Goal: Navigation & Orientation: Find specific page/section

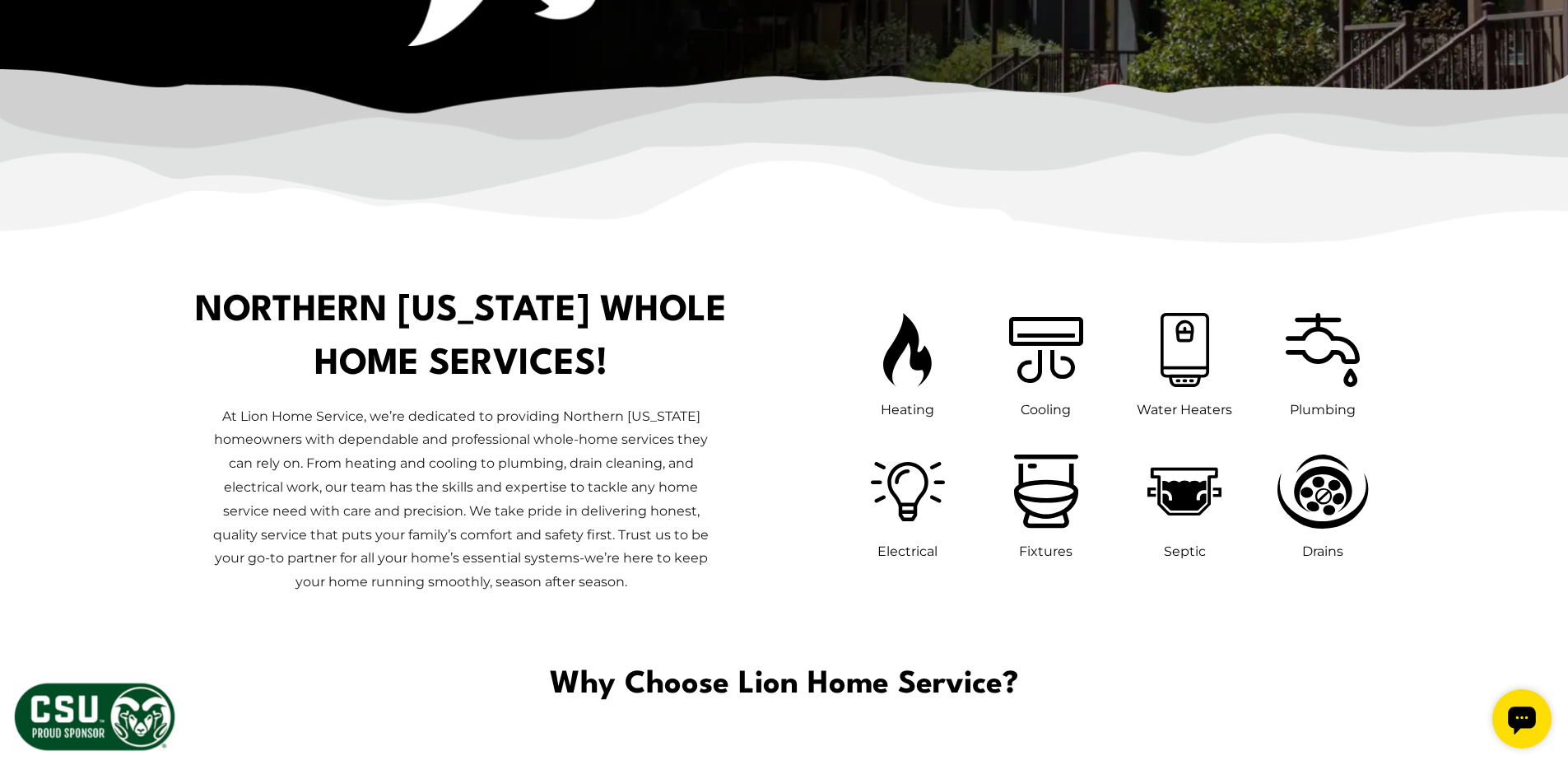
scroll to position [823, 0]
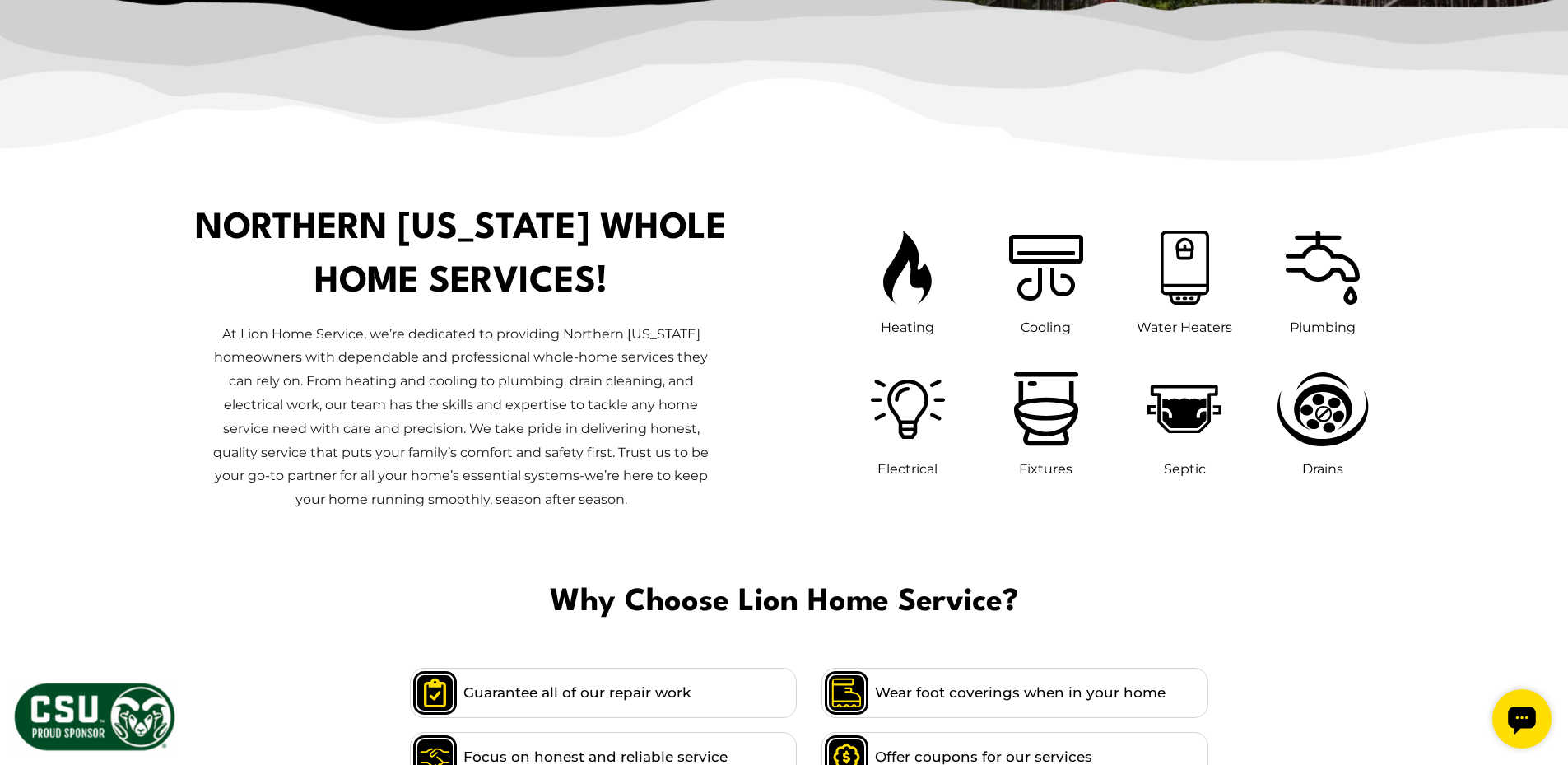
click at [359, 450] on p "At Lion Home Service, we’re dedicated to providing Northern Colorado homeowners…" at bounding box center [461, 417] width 512 height 189
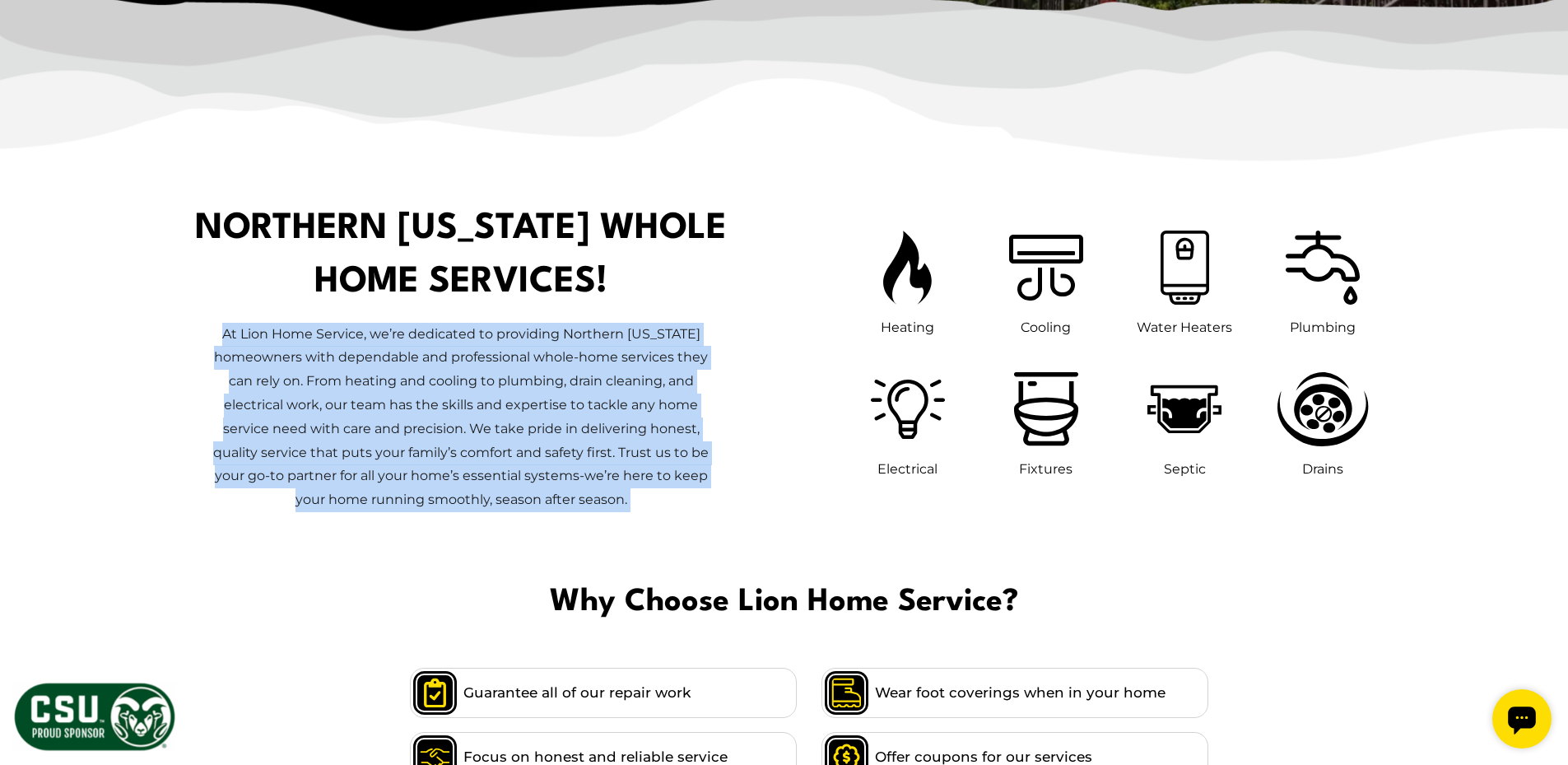
click at [359, 450] on p "At Lion Home Service, we’re dedicated to providing Northern Colorado homeowners…" at bounding box center [461, 417] width 512 height 189
drag, startPoint x: 359, startPoint y: 450, endPoint x: 524, endPoint y: 450, distance: 165.0
click at [524, 450] on p "At Lion Home Service, we’re dedicated to providing Northern Colorado homeowners…" at bounding box center [461, 417] width 512 height 189
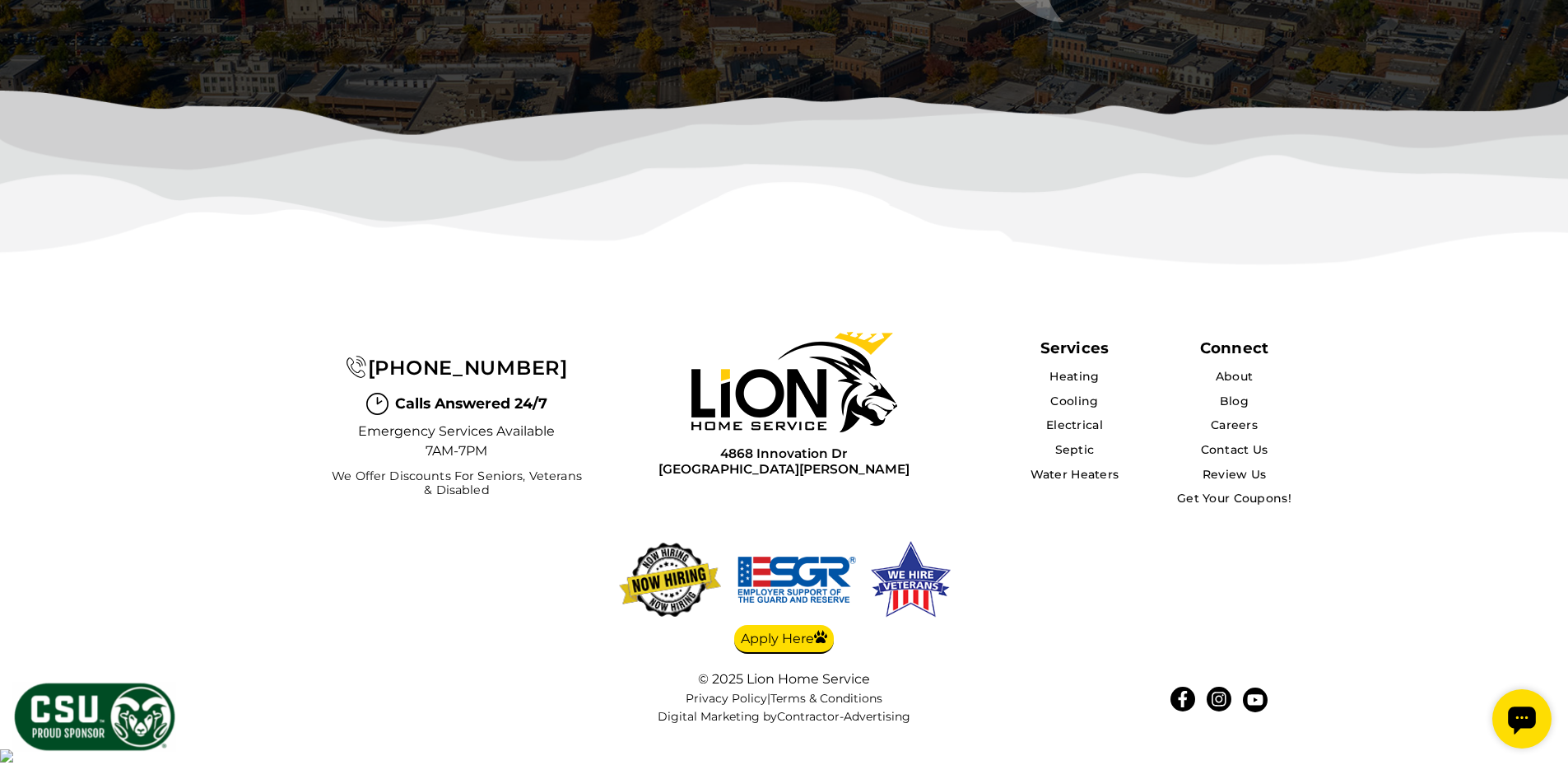
scroll to position [5352, 0]
click at [825, 655] on link "Apply Here" at bounding box center [784, 640] width 100 height 30
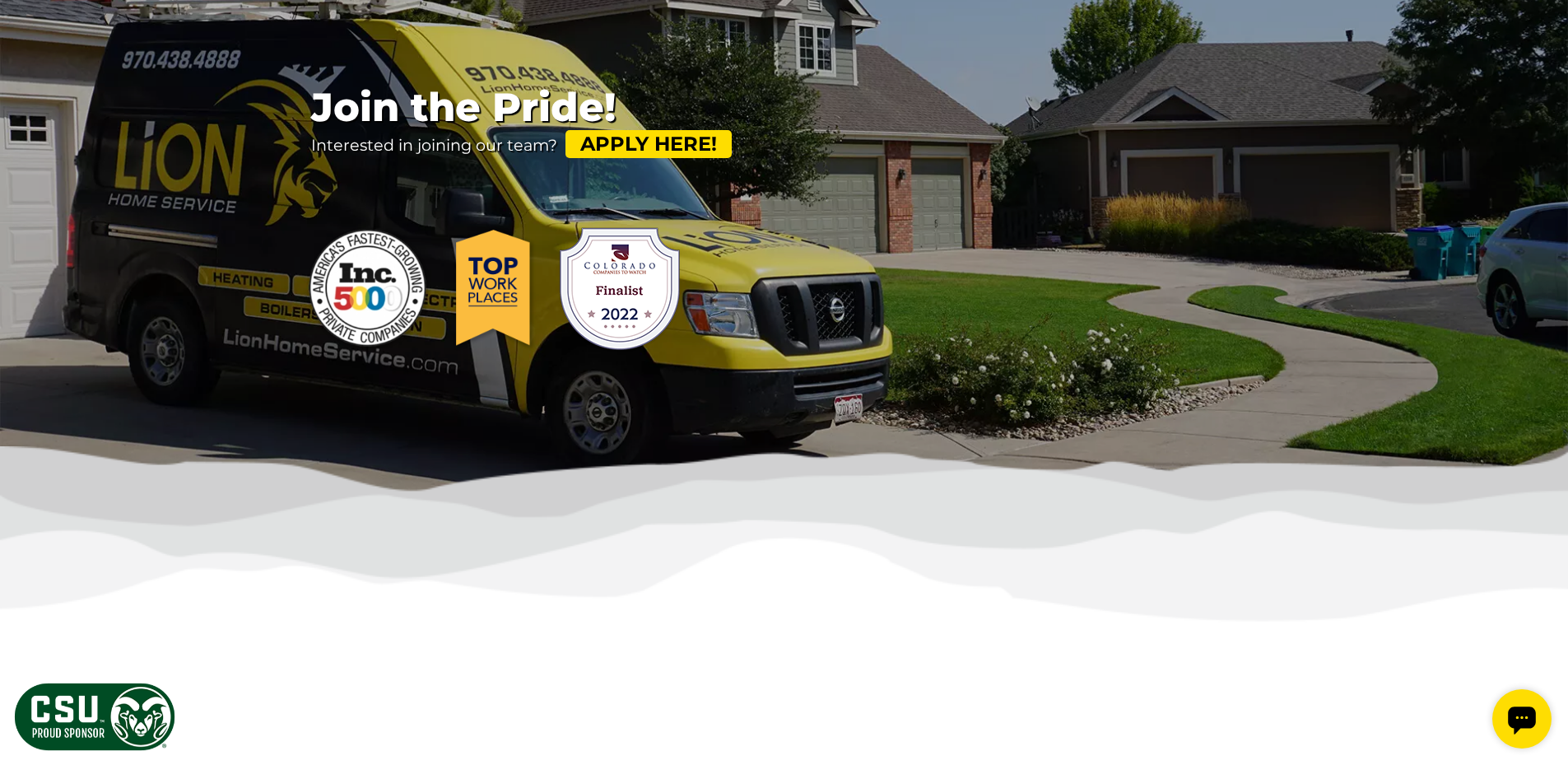
scroll to position [411, 0]
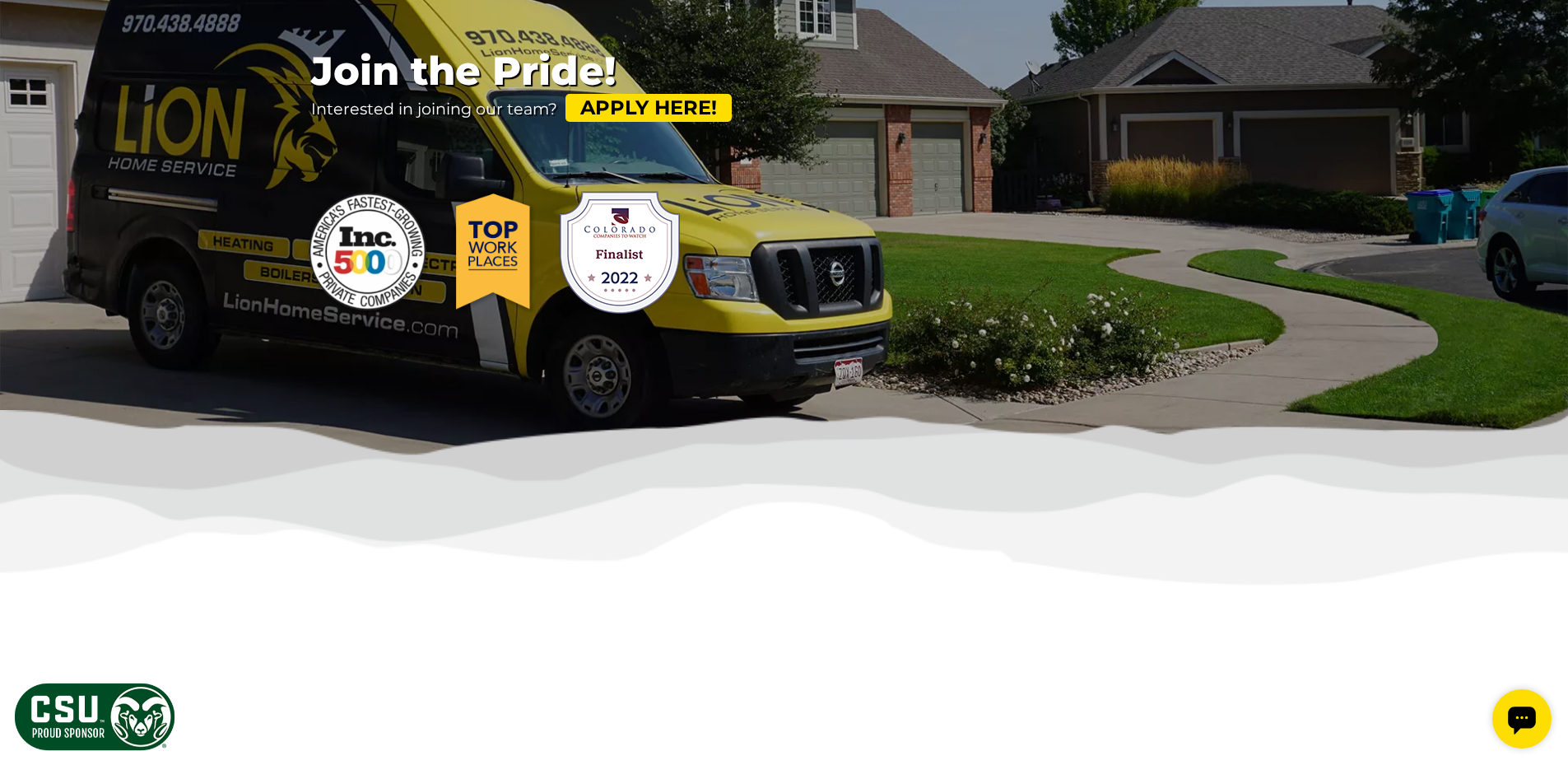
click at [648, 116] on link "Apply Here!" at bounding box center [648, 108] width 166 height 28
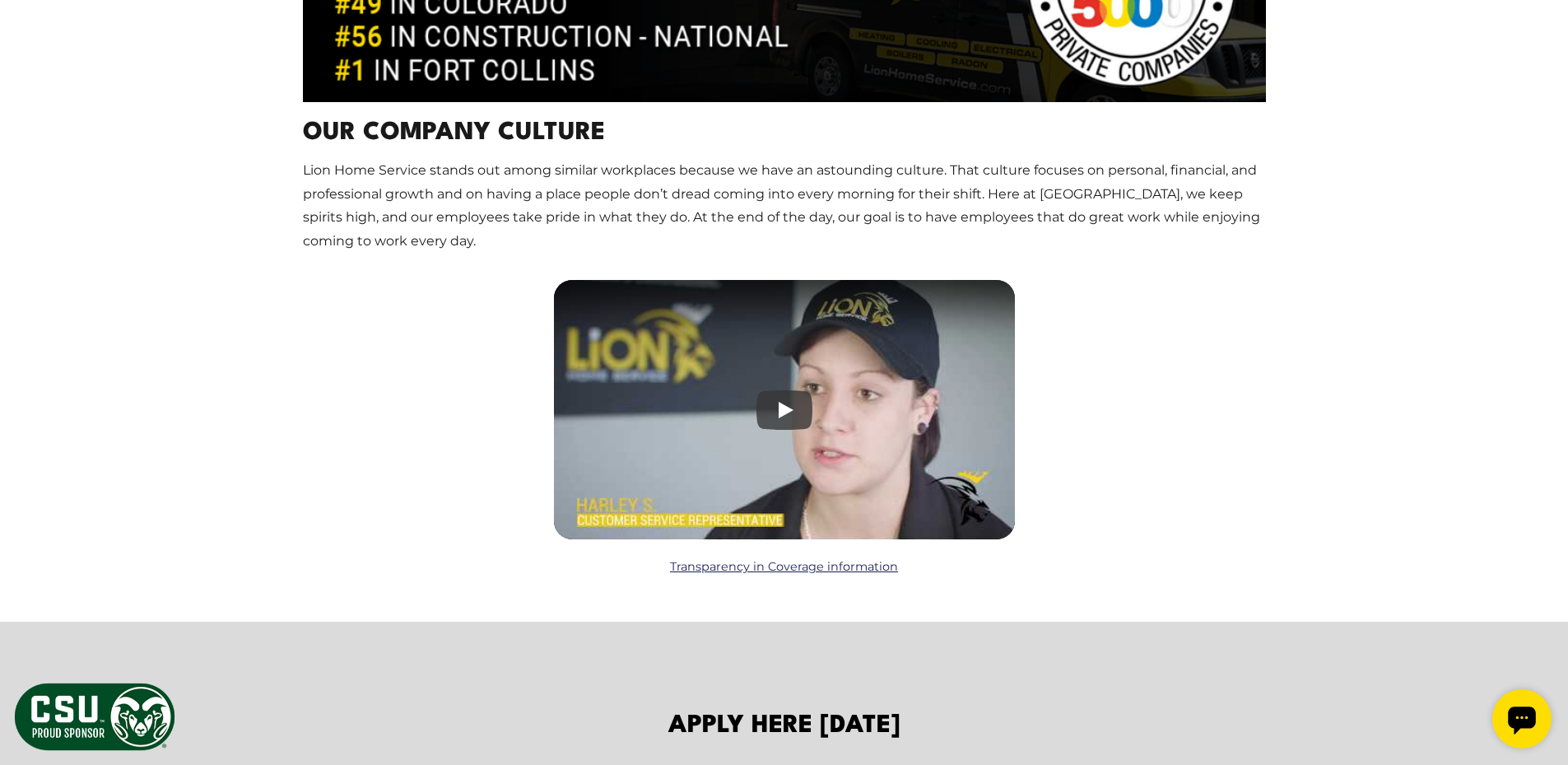
scroll to position [2223, 0]
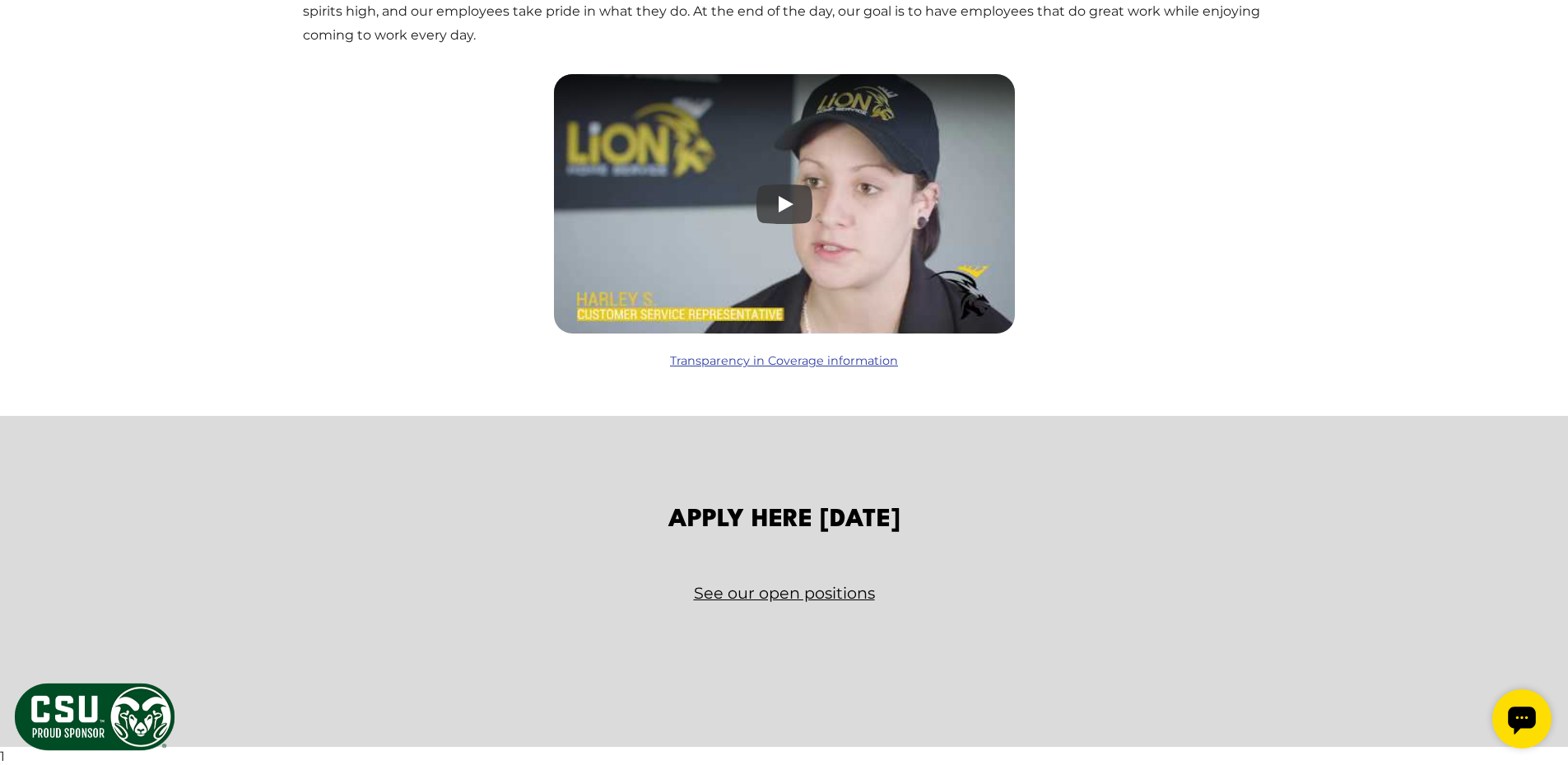
click at [832, 363] on link "Transparency in Coverage information" at bounding box center [784, 361] width 228 height 18
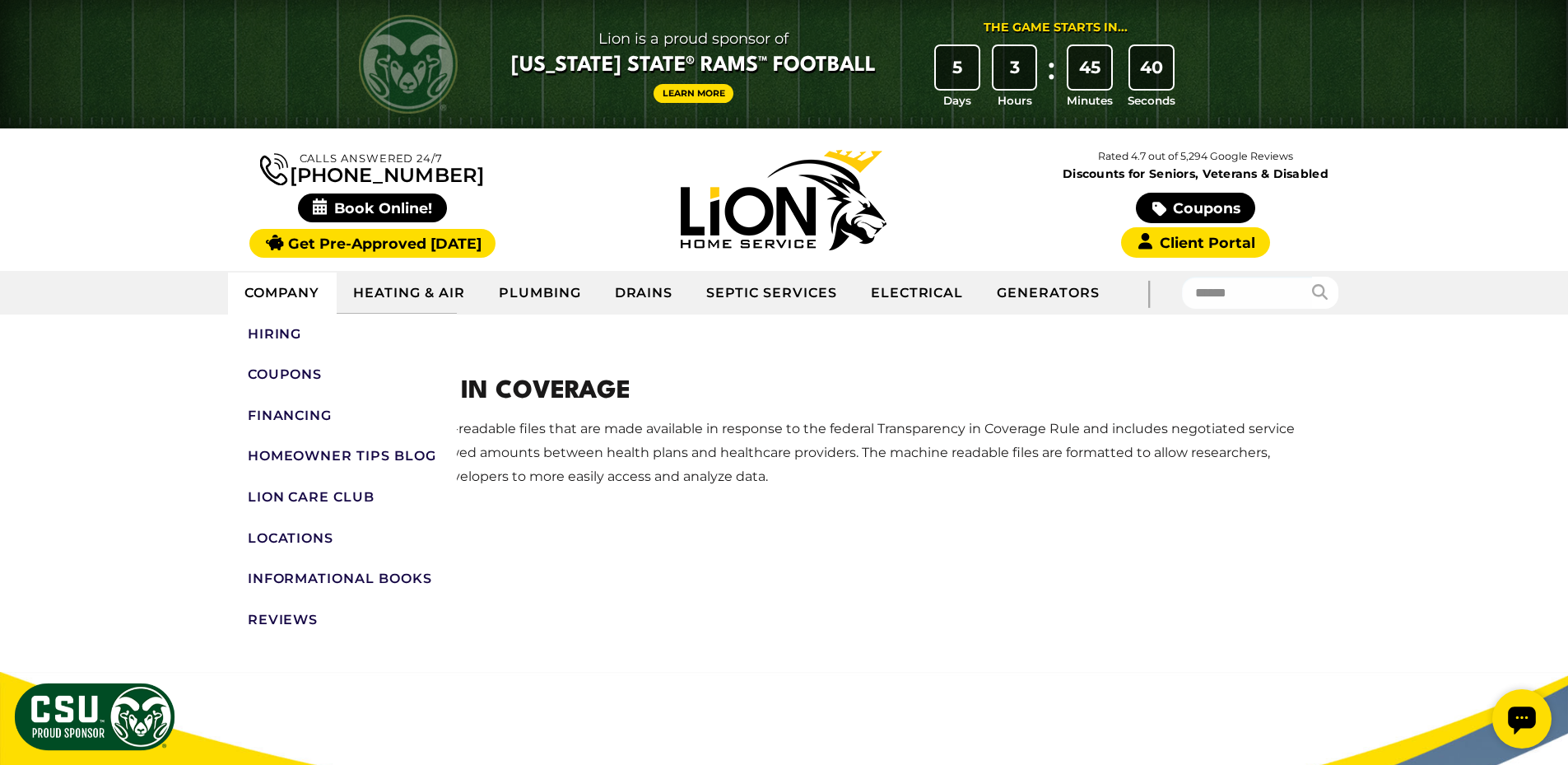
click at [274, 298] on link "Company" at bounding box center [282, 293] width 109 height 41
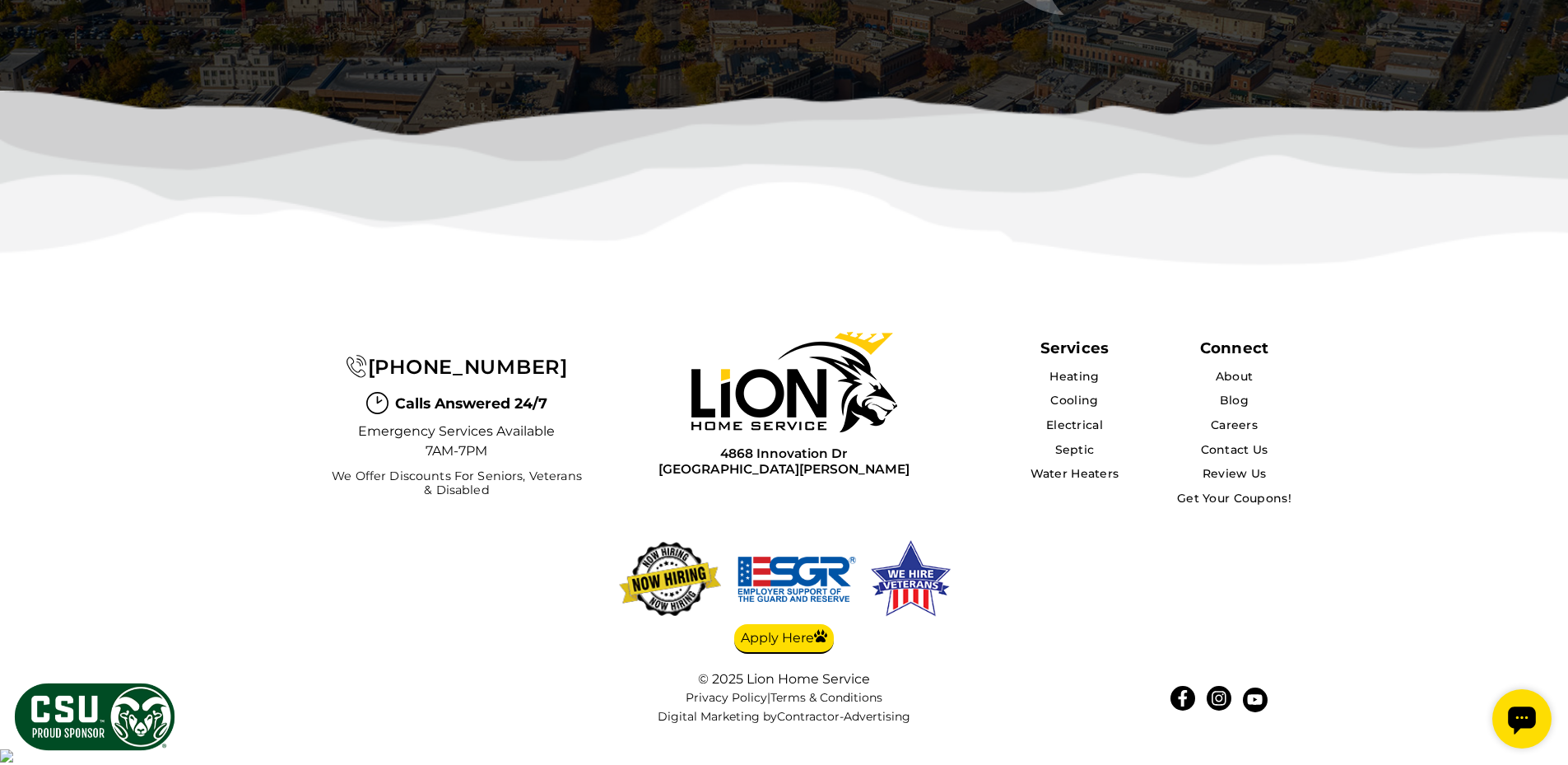
scroll to position [3952, 0]
